Goal: Task Accomplishment & Management: Use online tool/utility

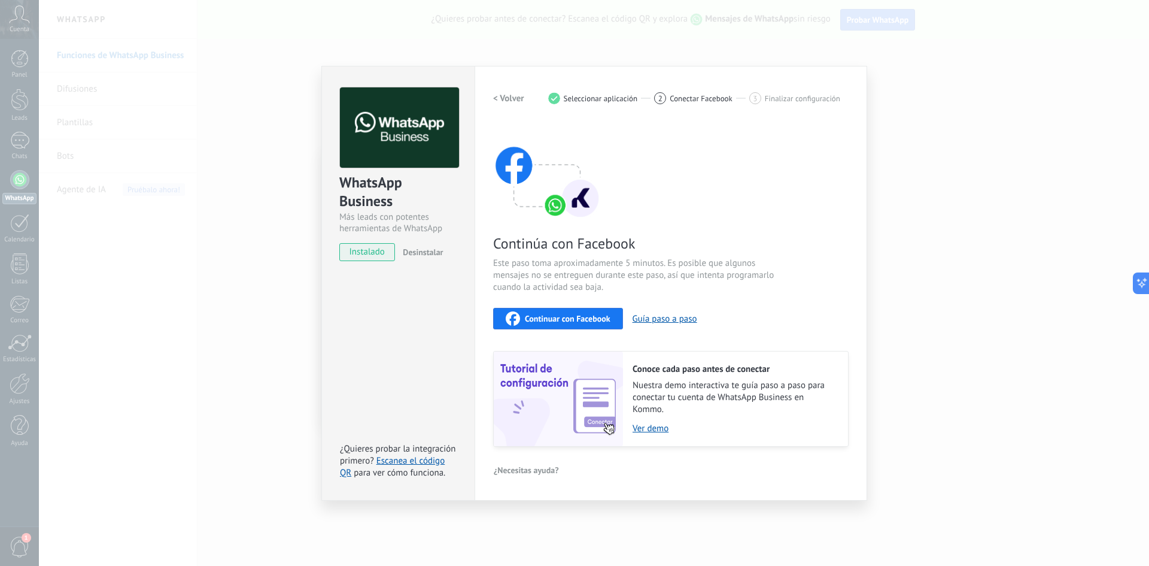
click at [575, 318] on span "Continuar con Facebook" at bounding box center [568, 318] width 86 height 8
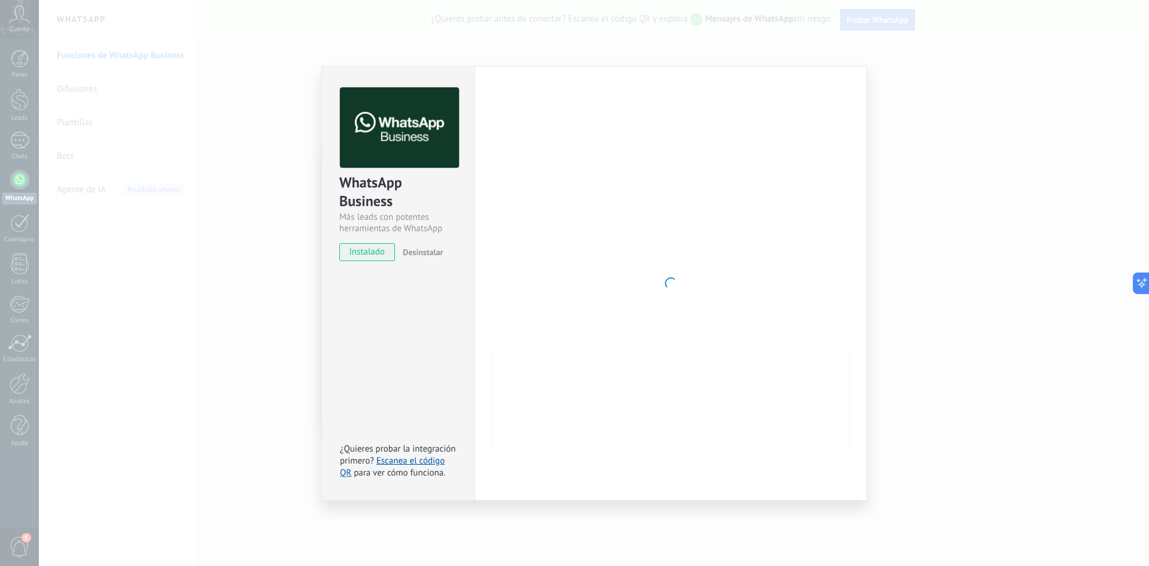
click at [879, 296] on div "WhatsApp Business Más leads con potentes herramientas de WhatsApp instalado Des…" at bounding box center [594, 283] width 1111 height 566
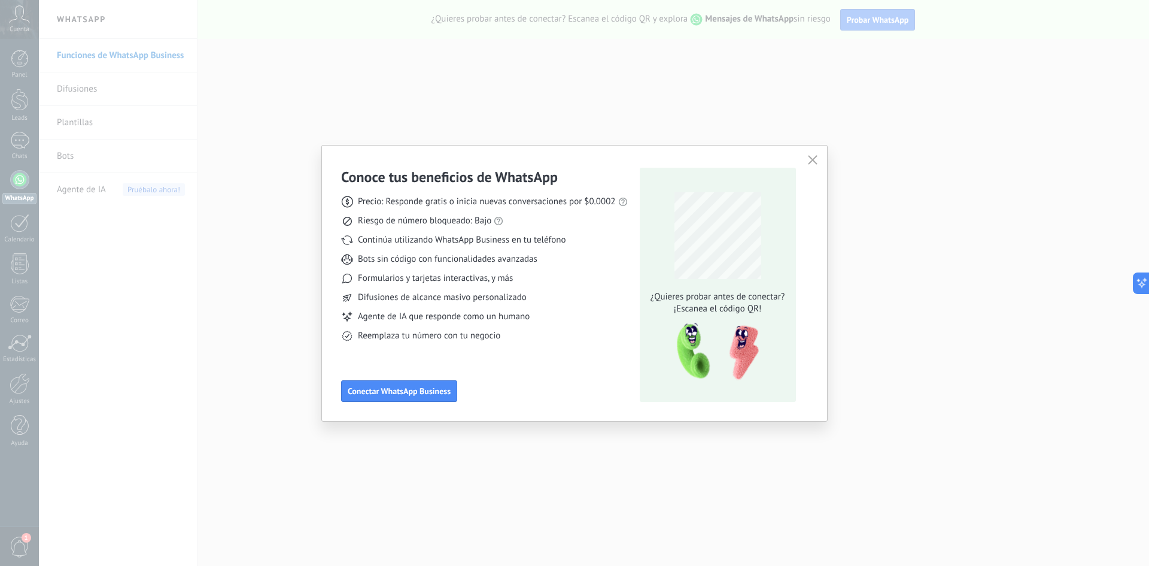
click at [757, 290] on div "¿Quieres probar antes de conectar? ¡Escanea el código QR!" at bounding box center [717, 250] width 141 height 129
click at [392, 390] on span "Conectar WhatsApp Business" at bounding box center [399, 391] width 103 height 8
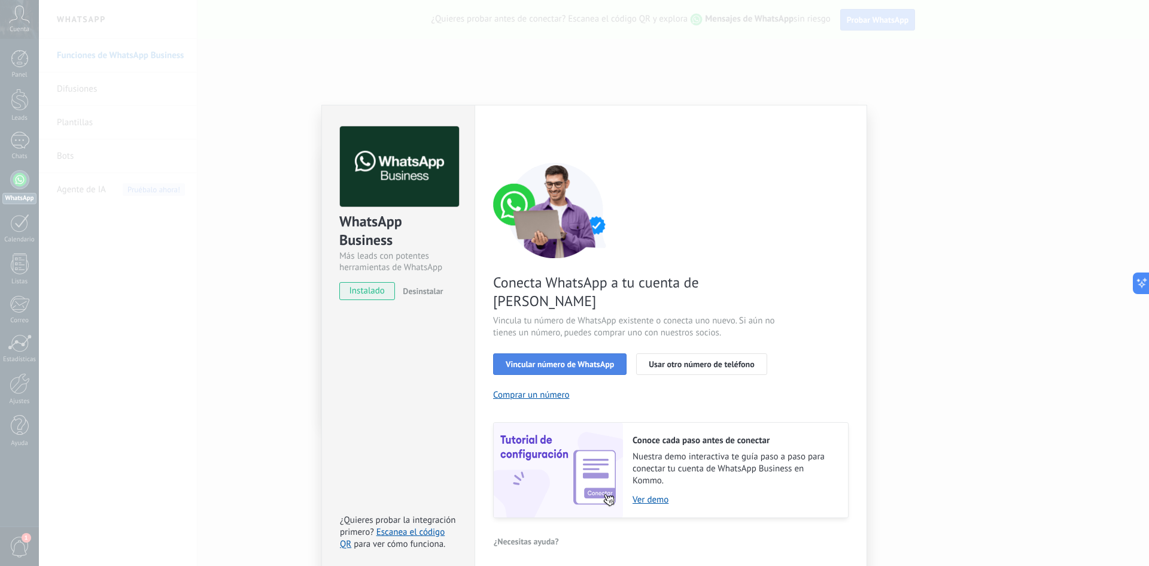
click at [578, 360] on span "Vincular número de WhatsApp" at bounding box center [560, 364] width 108 height 8
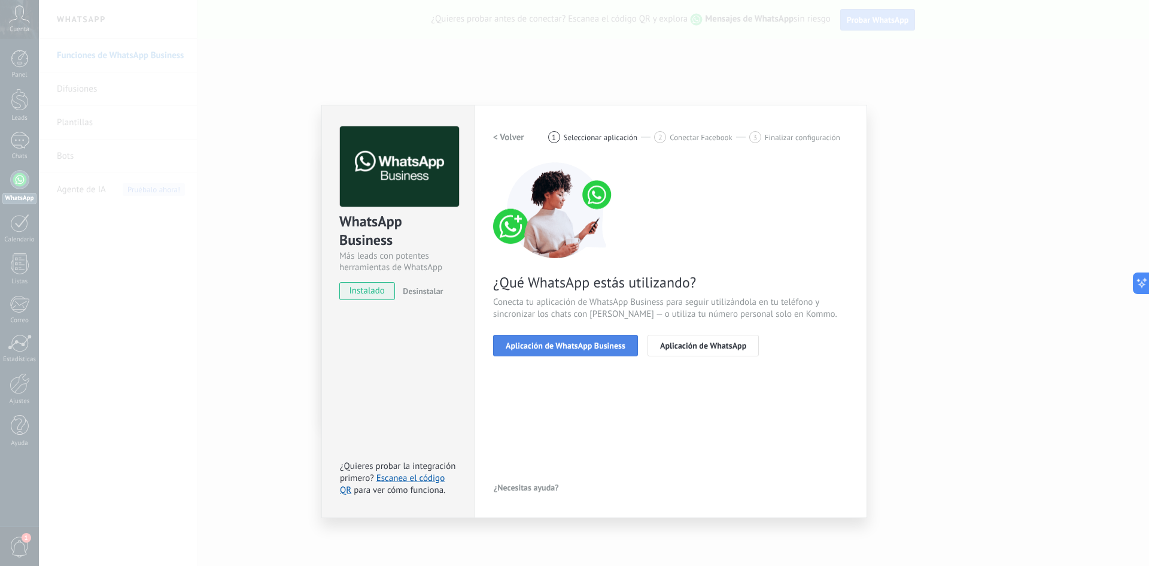
click at [587, 348] on span "Aplicación de WhatsApp Business" at bounding box center [566, 345] width 120 height 8
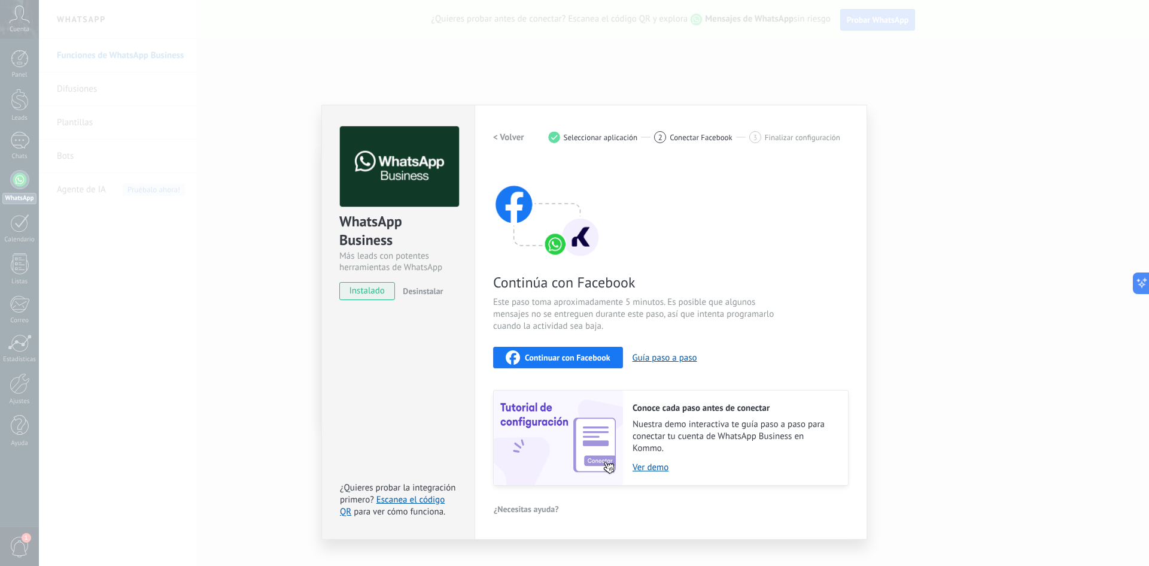
click at [582, 359] on span "Continuar con Facebook" at bounding box center [568, 357] width 86 height 8
